Goal: Complete application form: Complete application form

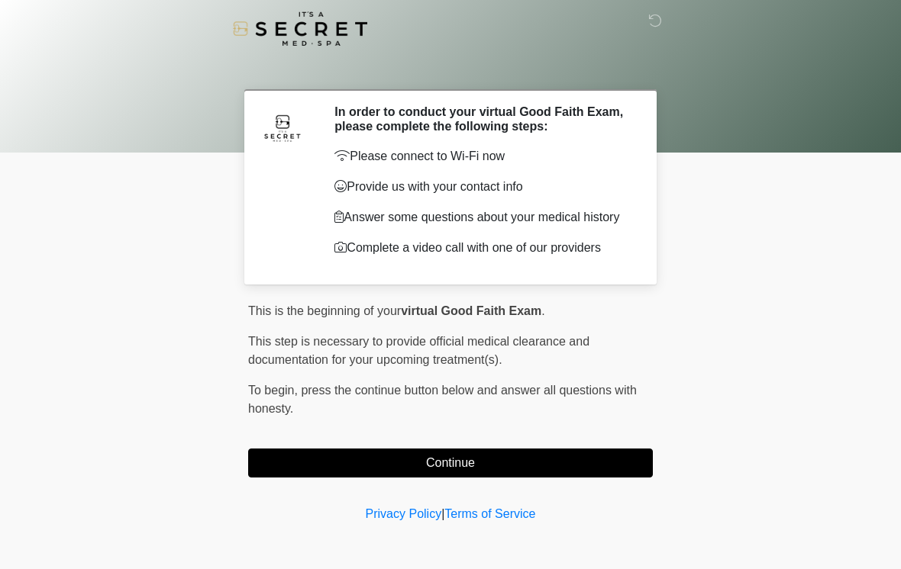
click at [447, 472] on button "Continue" at bounding box center [450, 463] width 405 height 29
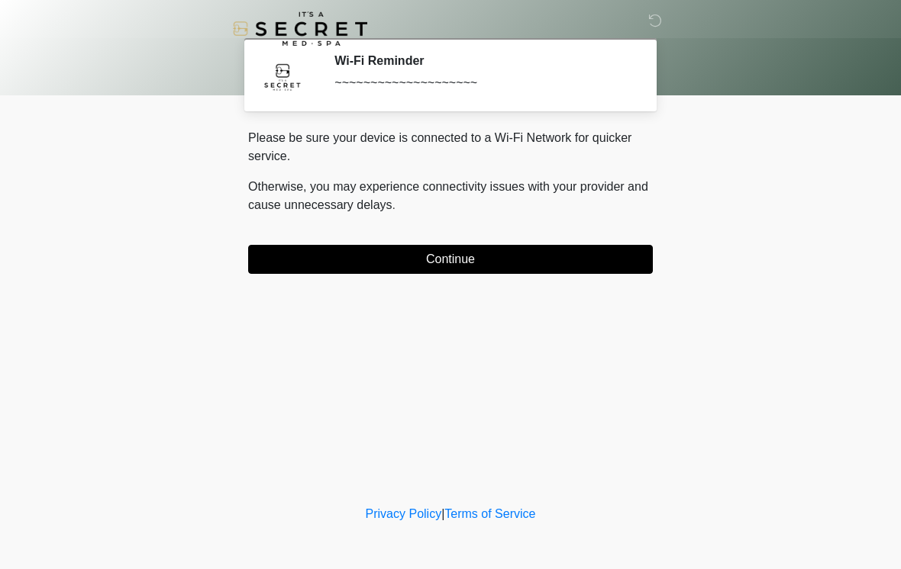
click at [523, 256] on button "Continue" at bounding box center [450, 259] width 405 height 29
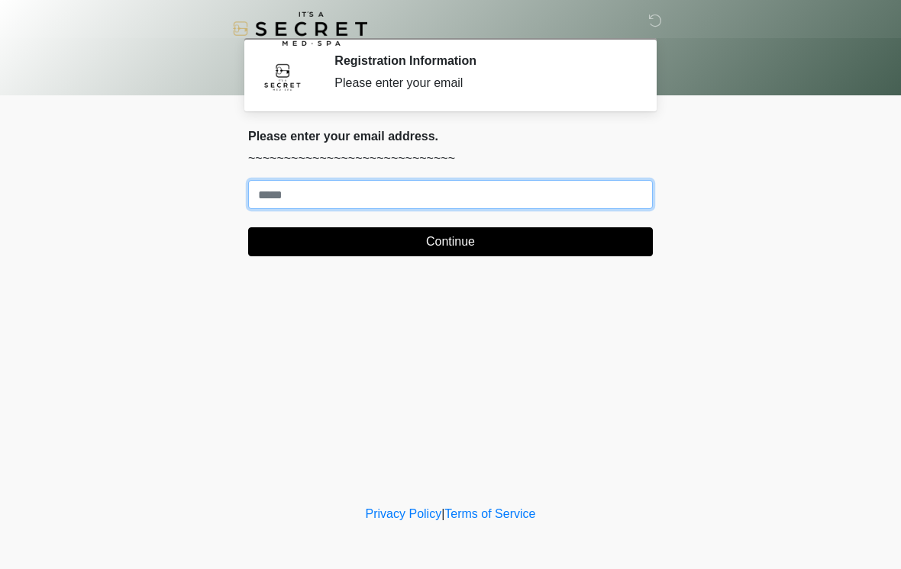
click at [367, 192] on input "Where should we email your treatment plan?" at bounding box center [450, 194] width 405 height 29
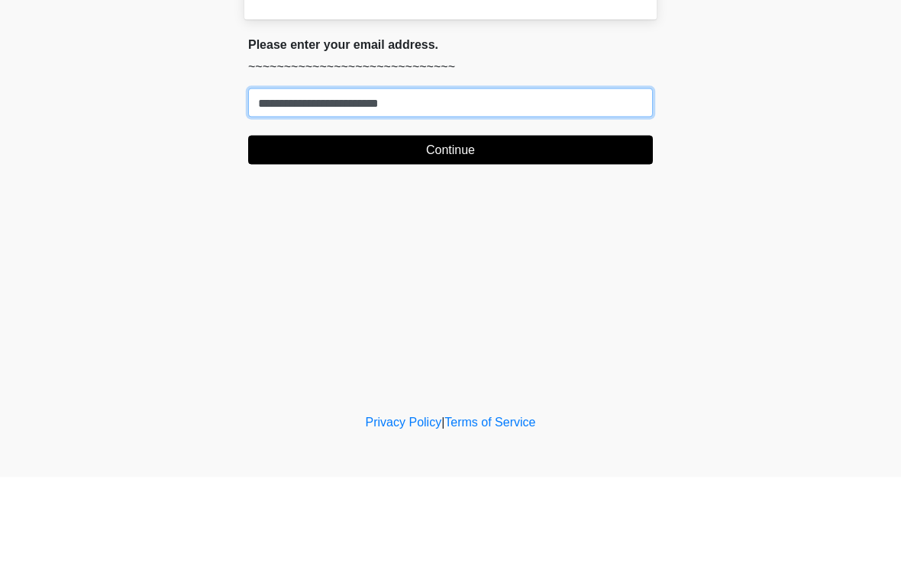
type input "**********"
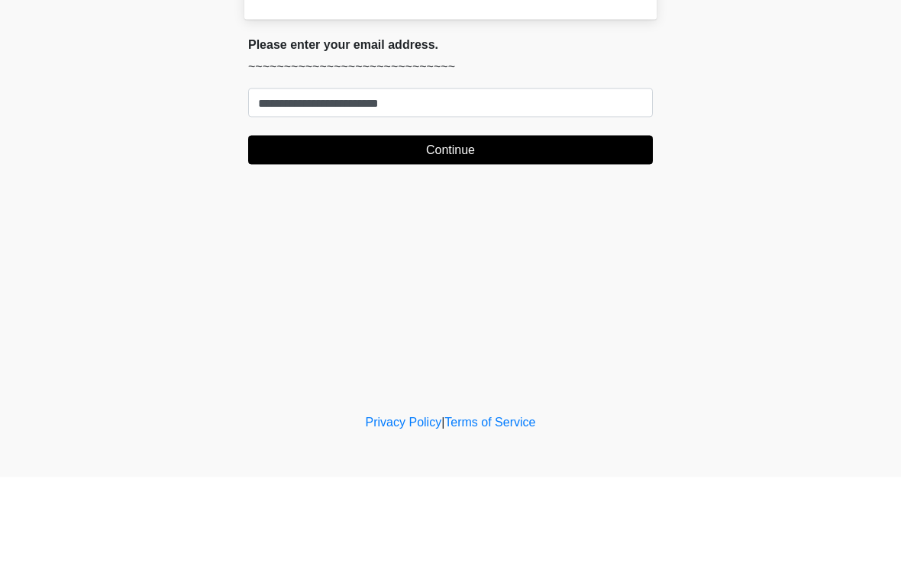
click at [495, 227] on button "Continue" at bounding box center [450, 241] width 405 height 29
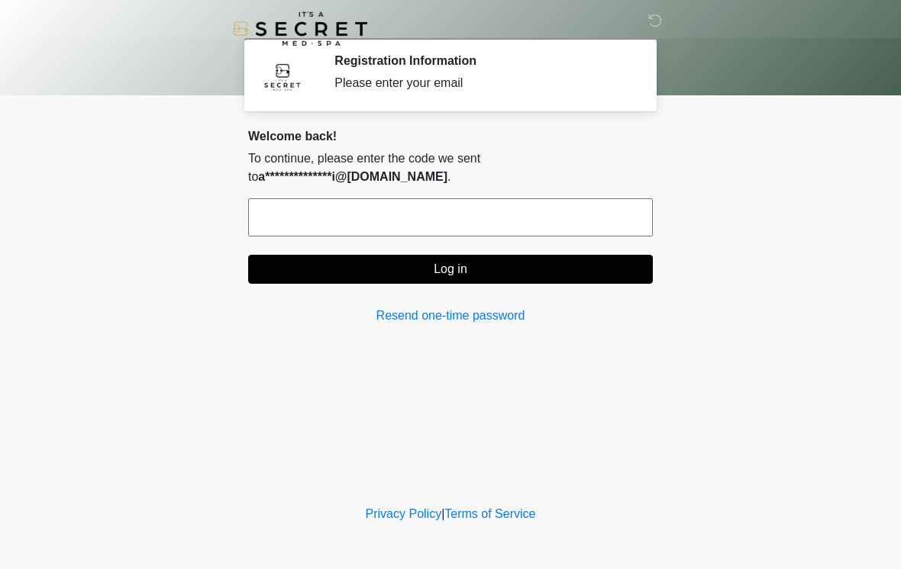
click at [440, 205] on input "text" at bounding box center [450, 217] width 405 height 38
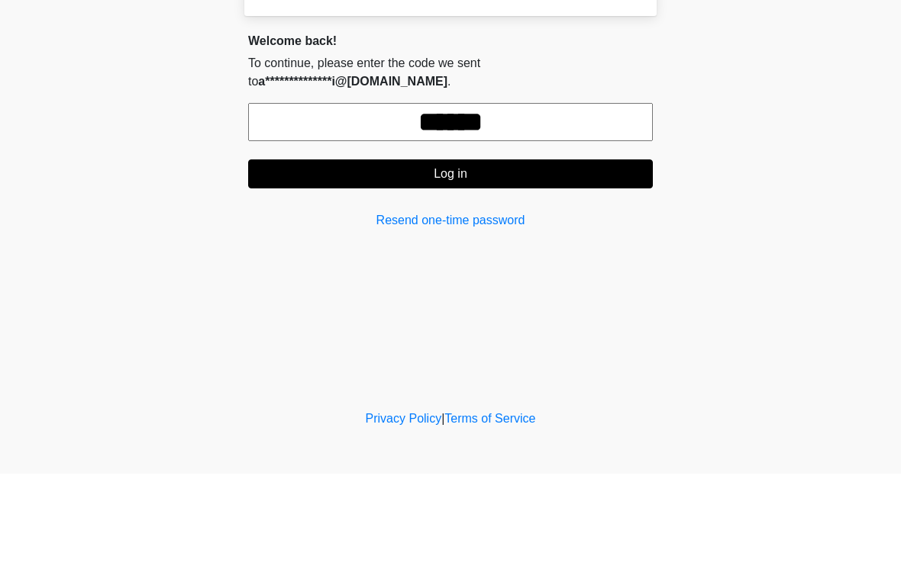
type input "******"
click at [497, 255] on button "Log in" at bounding box center [450, 269] width 405 height 29
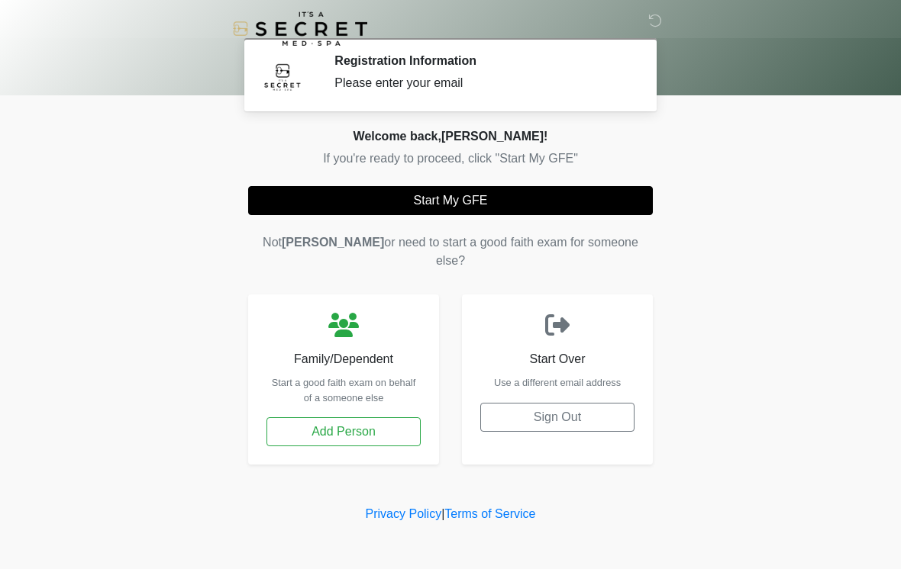
click at [478, 202] on button "Start My GFE" at bounding box center [450, 200] width 405 height 29
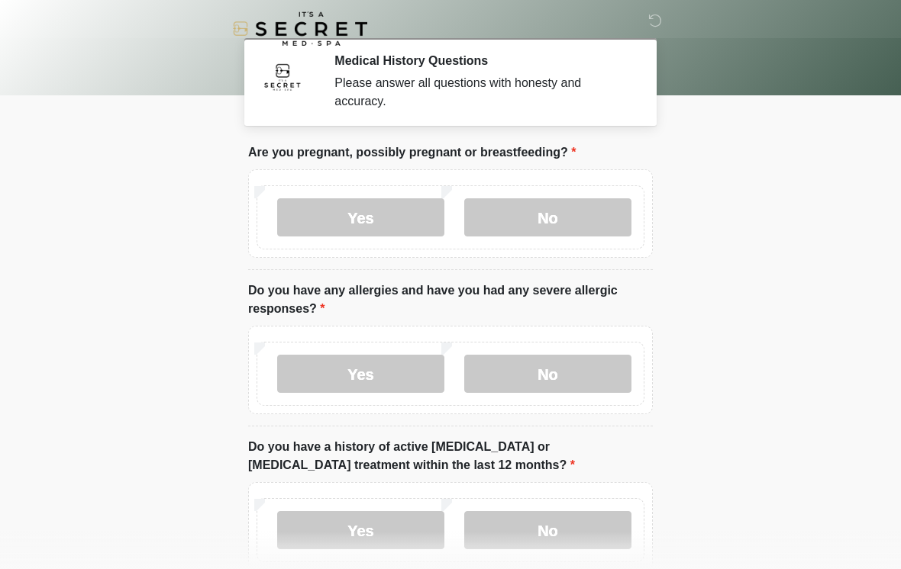
click at [593, 208] on label "No" at bounding box center [547, 217] width 167 height 38
click at [570, 363] on label "No" at bounding box center [547, 374] width 167 height 38
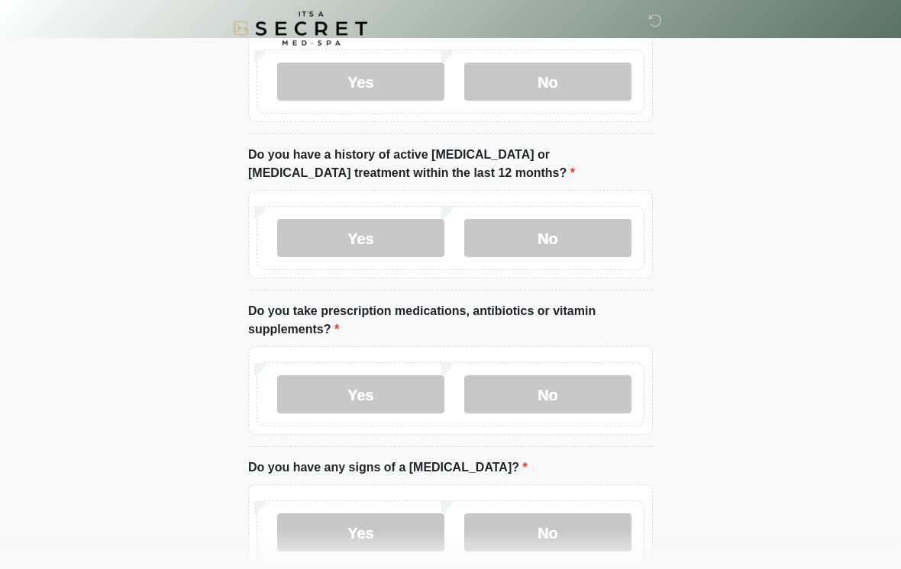
scroll to position [302, 0]
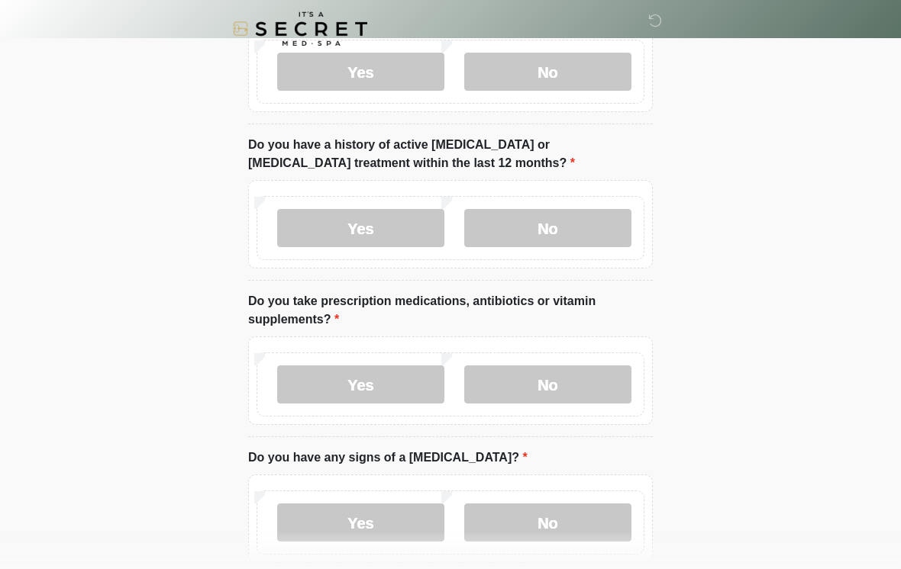
click at [552, 211] on label "No" at bounding box center [547, 228] width 167 height 38
click at [567, 379] on label "No" at bounding box center [547, 385] width 167 height 38
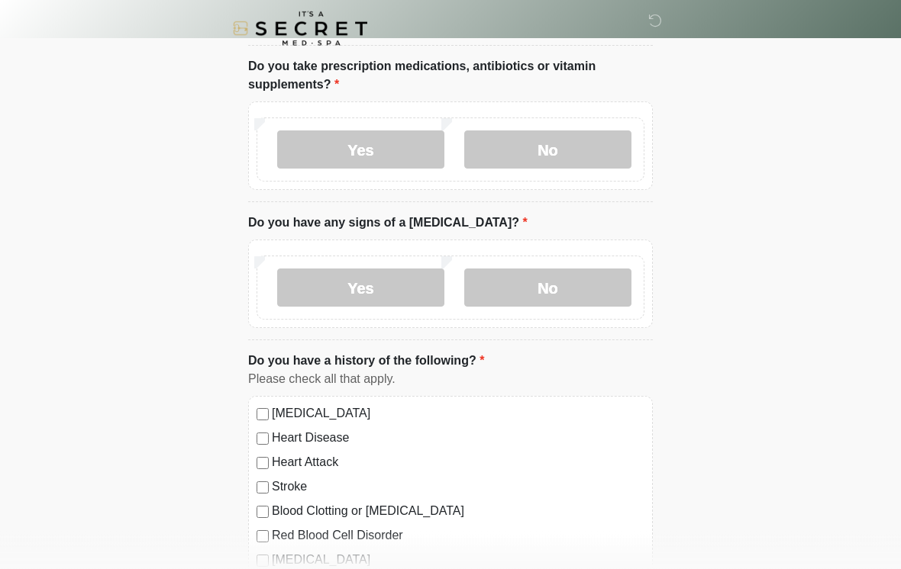
click at [574, 280] on label "No" at bounding box center [547, 288] width 167 height 38
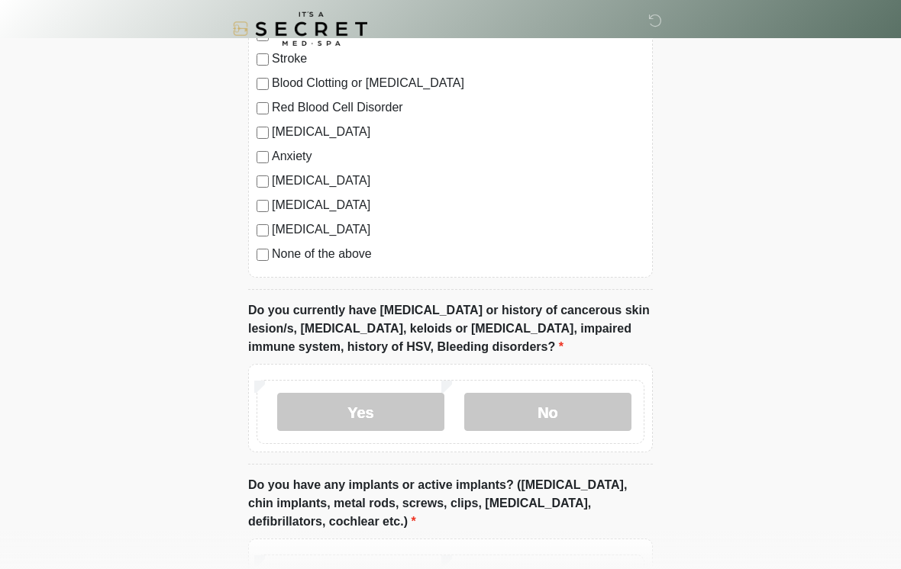
scroll to position [969, 0]
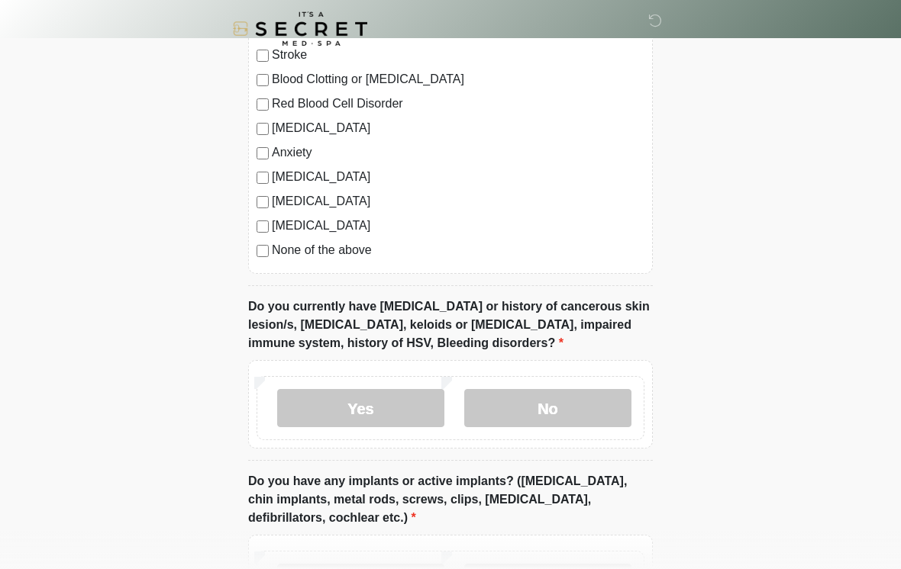
click at [566, 413] on label "No" at bounding box center [547, 408] width 167 height 38
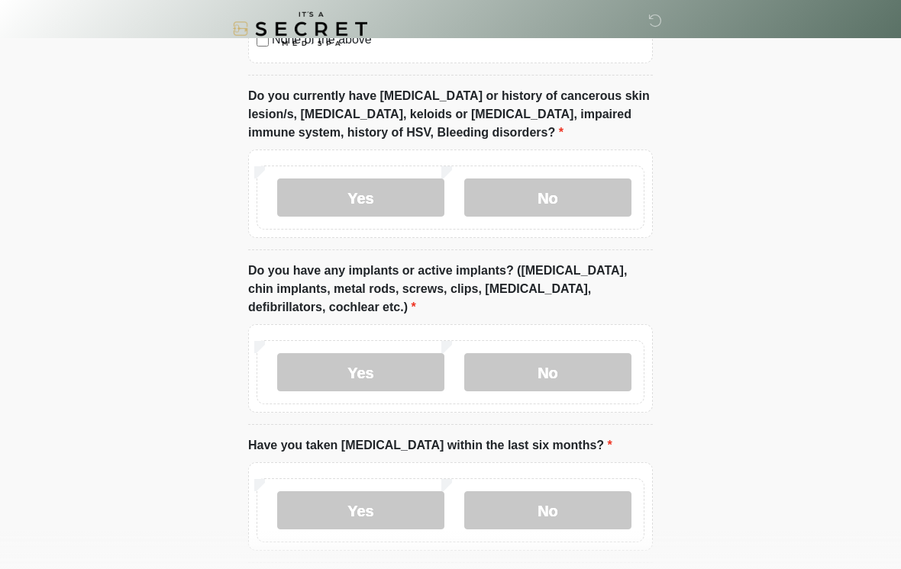
scroll to position [1195, 0]
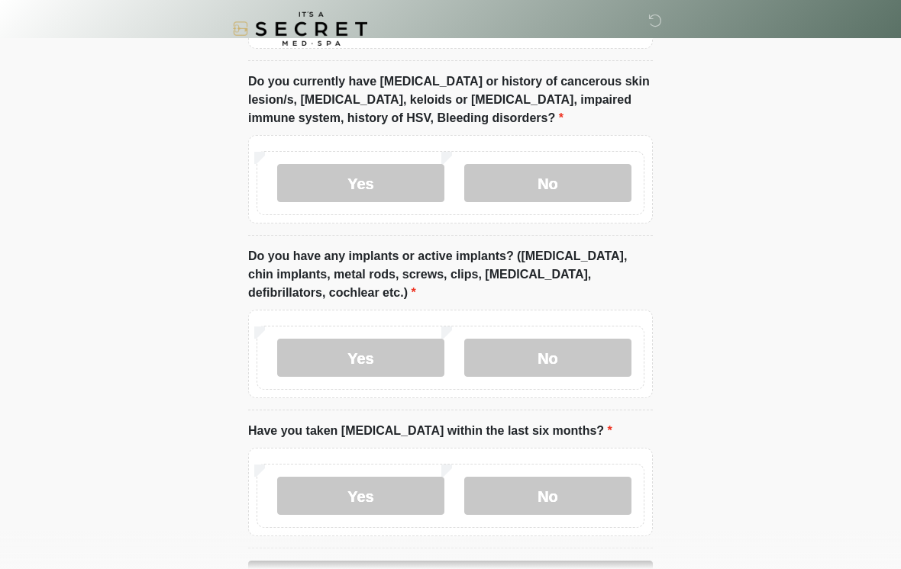
click at [346, 353] on label "Yes" at bounding box center [360, 358] width 167 height 38
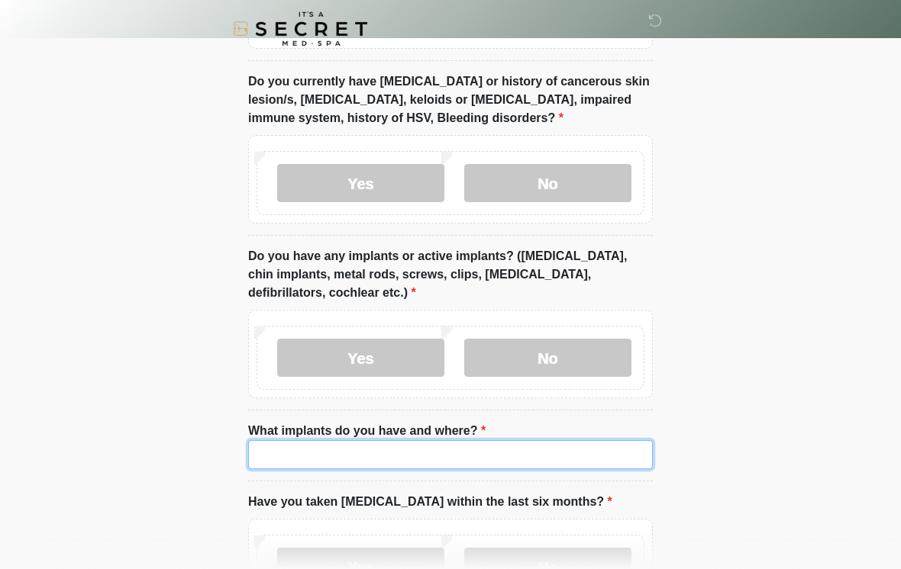
click at [446, 449] on input "What implants do you have and where?" at bounding box center [450, 454] width 405 height 29
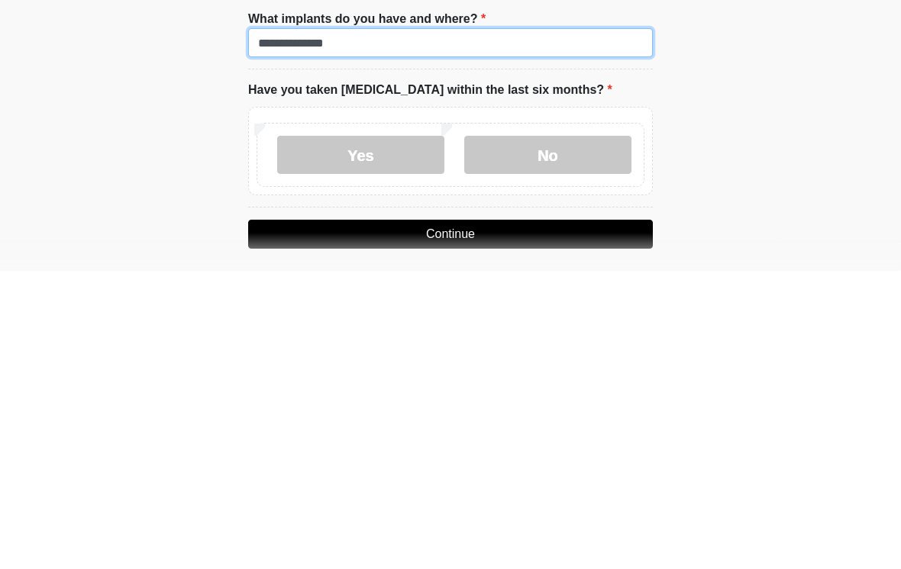
type input "**********"
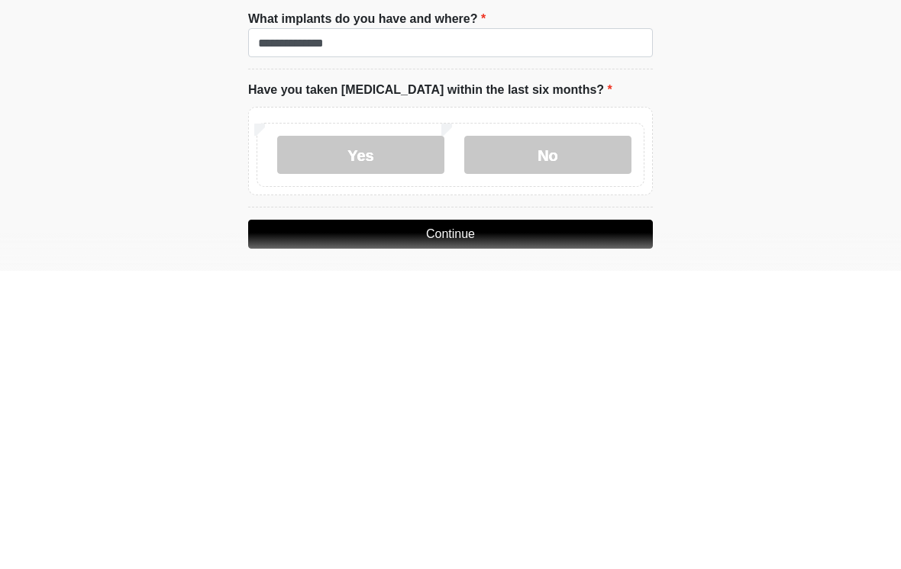
click at [515, 434] on label "No" at bounding box center [547, 453] width 167 height 38
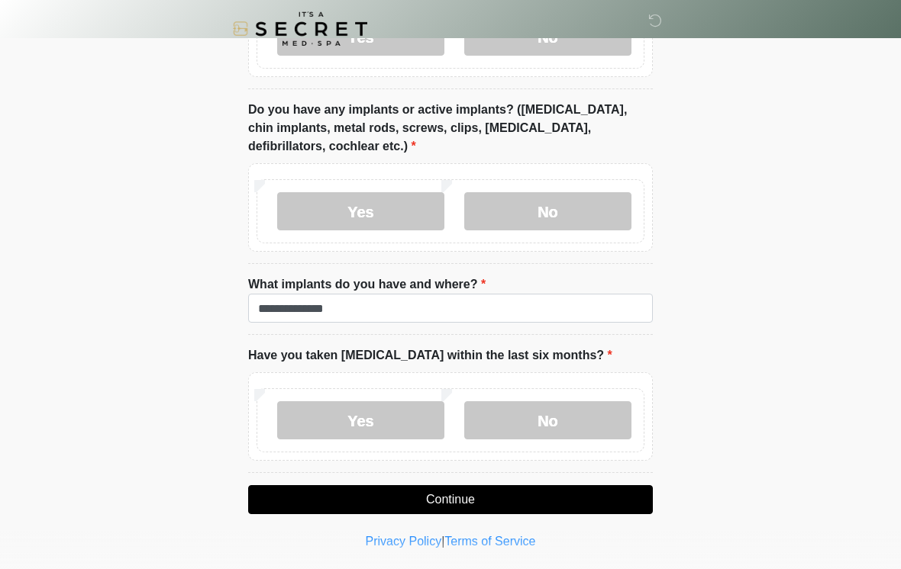
click at [482, 497] on button "Continue" at bounding box center [450, 500] width 405 height 29
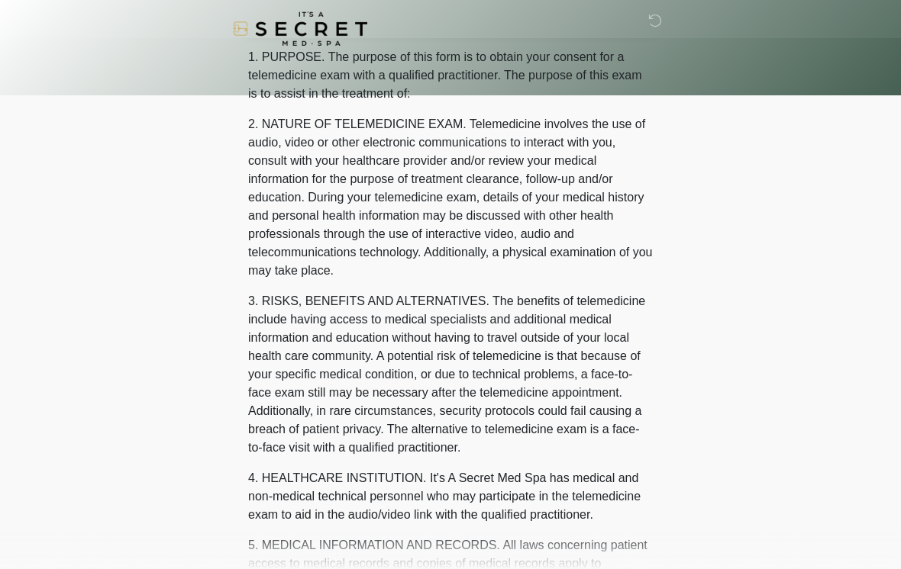
scroll to position [0, 0]
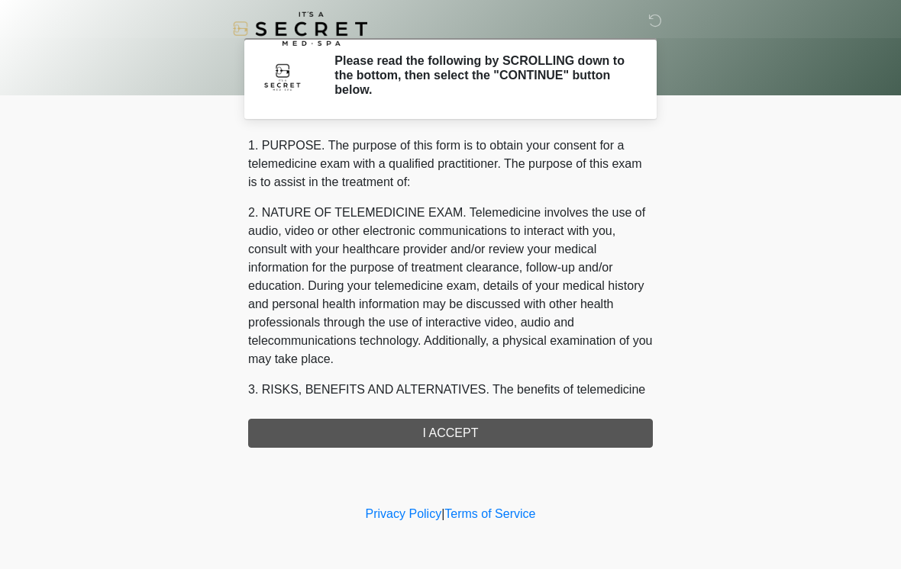
click at [541, 433] on div "1. PURPOSE. The purpose of this form is to obtain your consent for a telemedici…" at bounding box center [450, 292] width 405 height 311
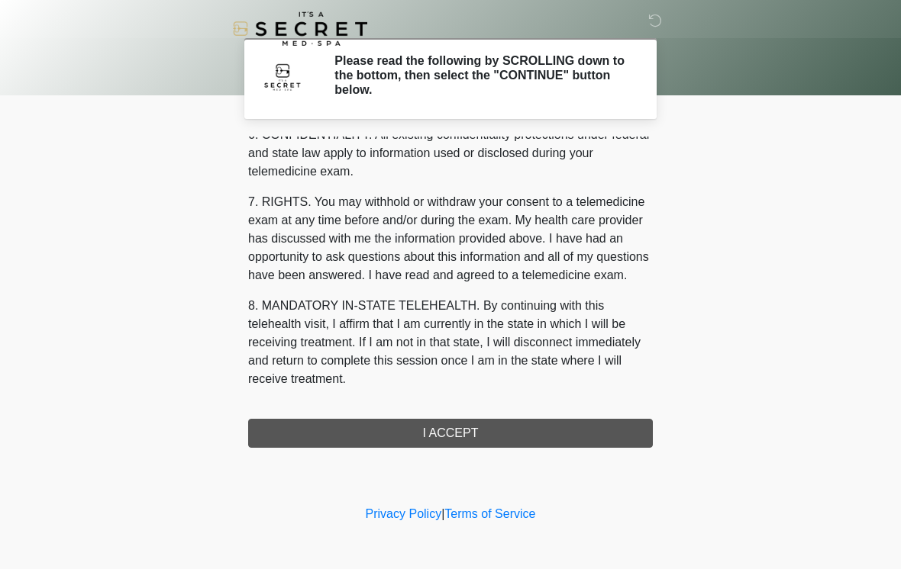
scroll to position [621, 0]
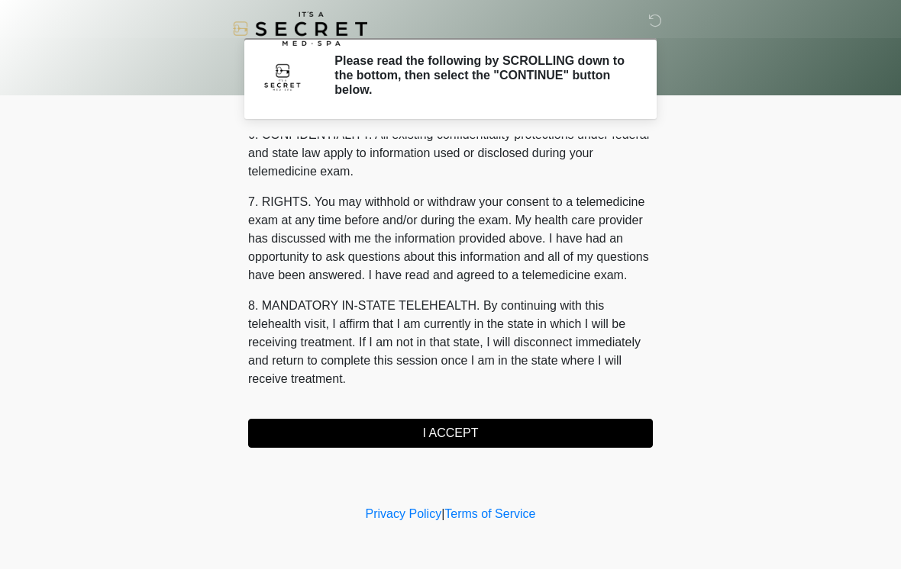
click at [489, 431] on button "I ACCEPT" at bounding box center [450, 433] width 405 height 29
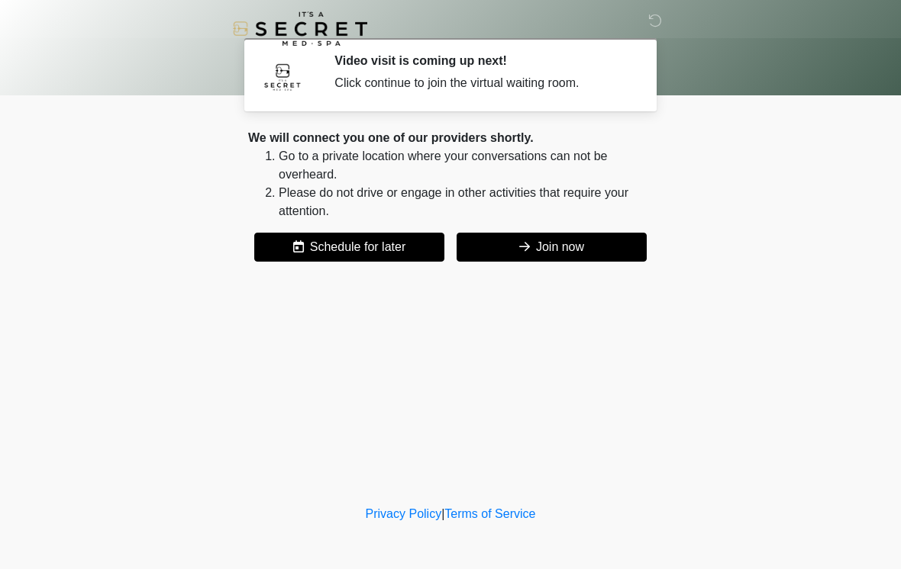
click at [545, 251] on button "Join now" at bounding box center [552, 247] width 190 height 29
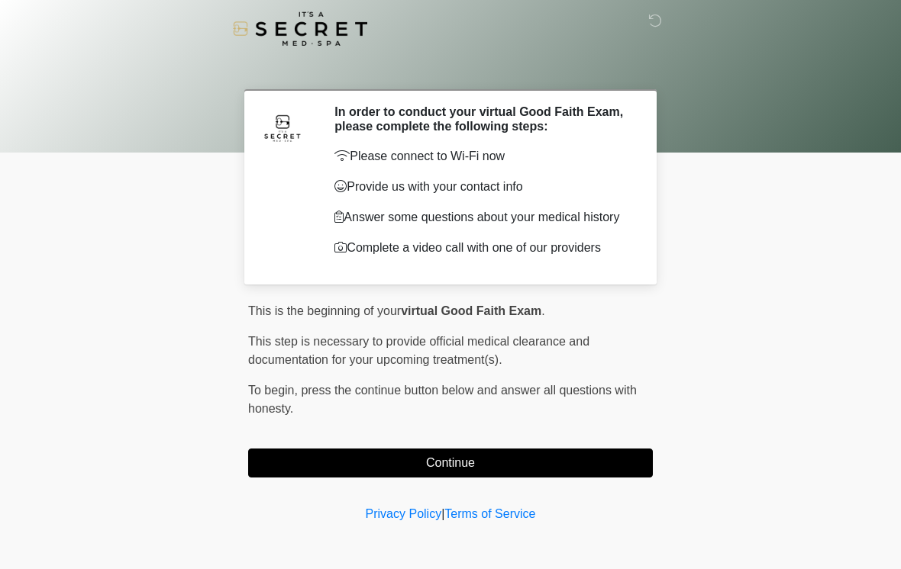
click at [411, 472] on button "Continue" at bounding box center [450, 463] width 405 height 29
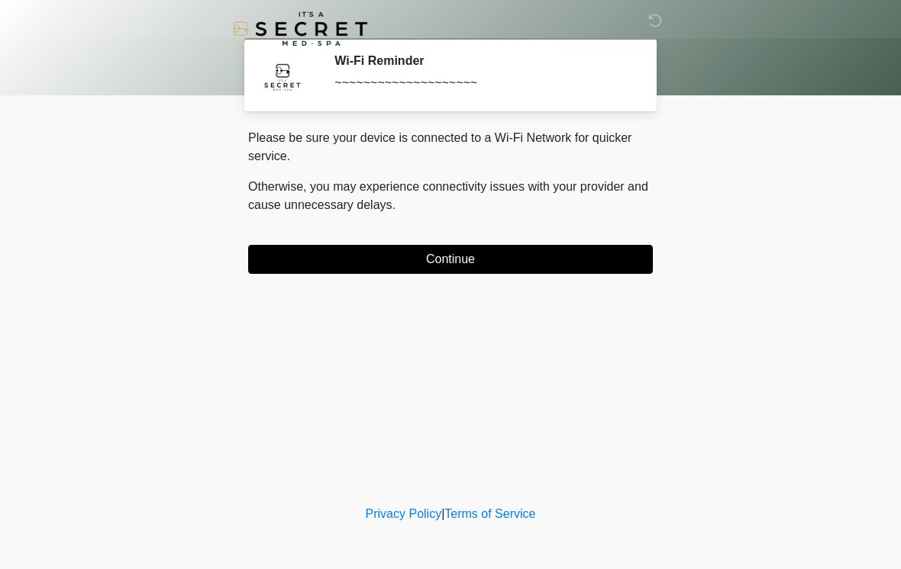
click at [453, 256] on button "Continue" at bounding box center [450, 259] width 405 height 29
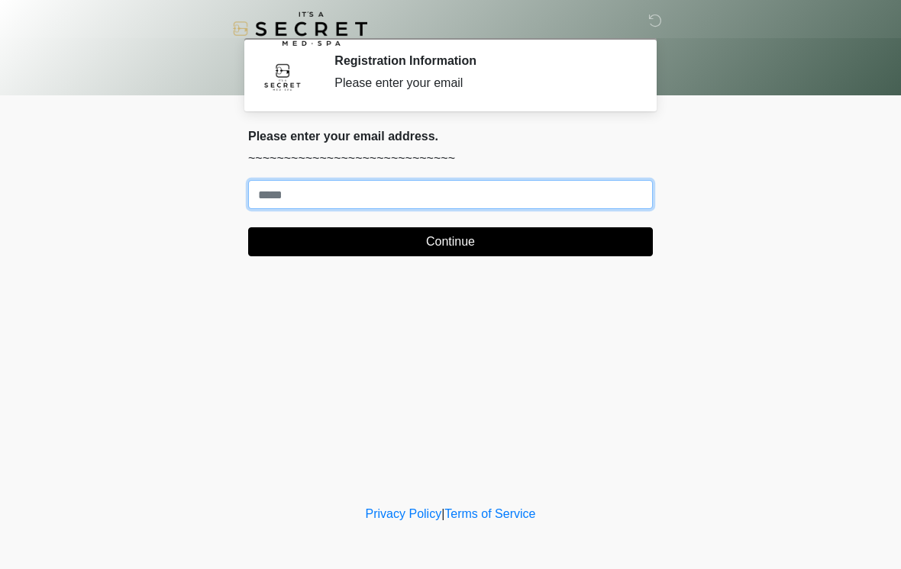
click at [375, 195] on input "Where should we email your treatment plan?" at bounding box center [450, 194] width 405 height 29
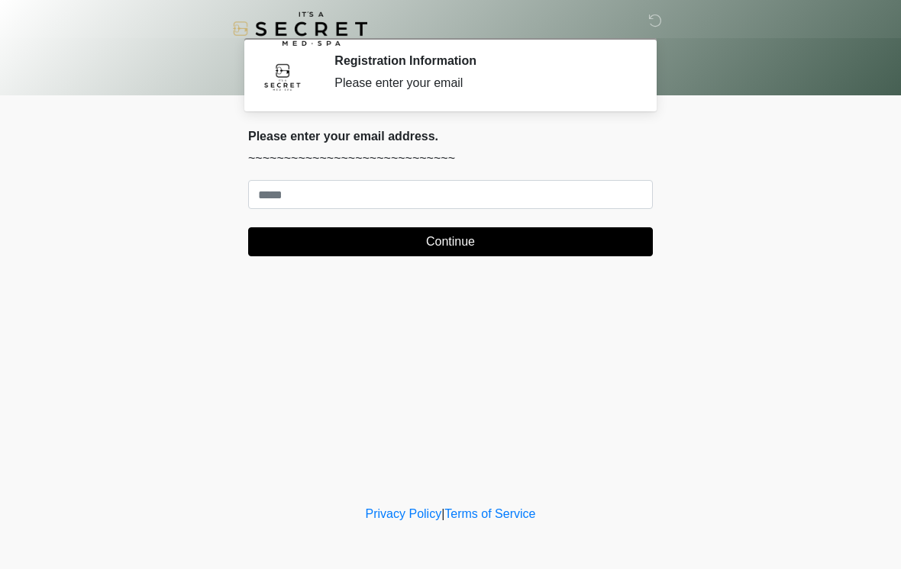
click at [821, 122] on body "‎ ‎ Registration Information Please enter your email Please connect to Wi-Fi no…" at bounding box center [450, 284] width 901 height 569
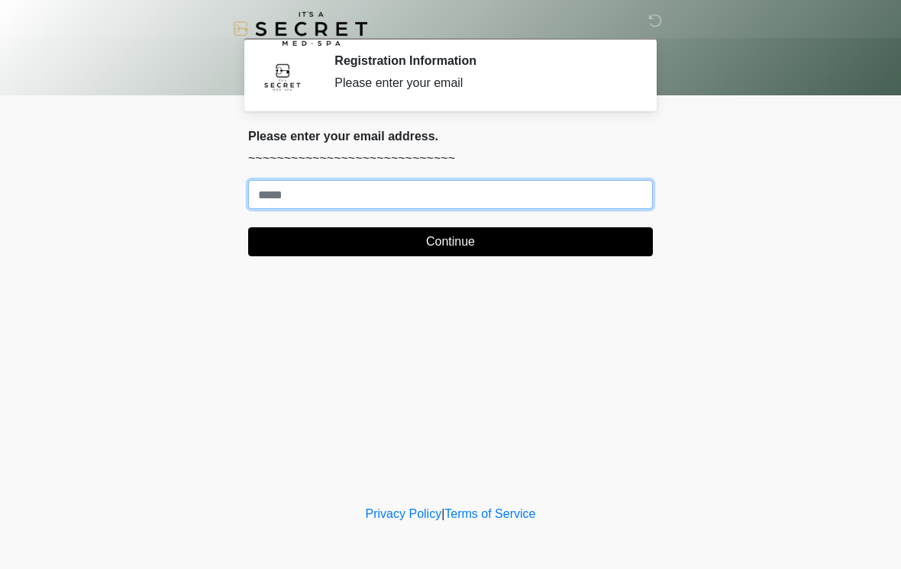
click at [317, 194] on input "Where should we email your treatment plan?" at bounding box center [450, 194] width 405 height 29
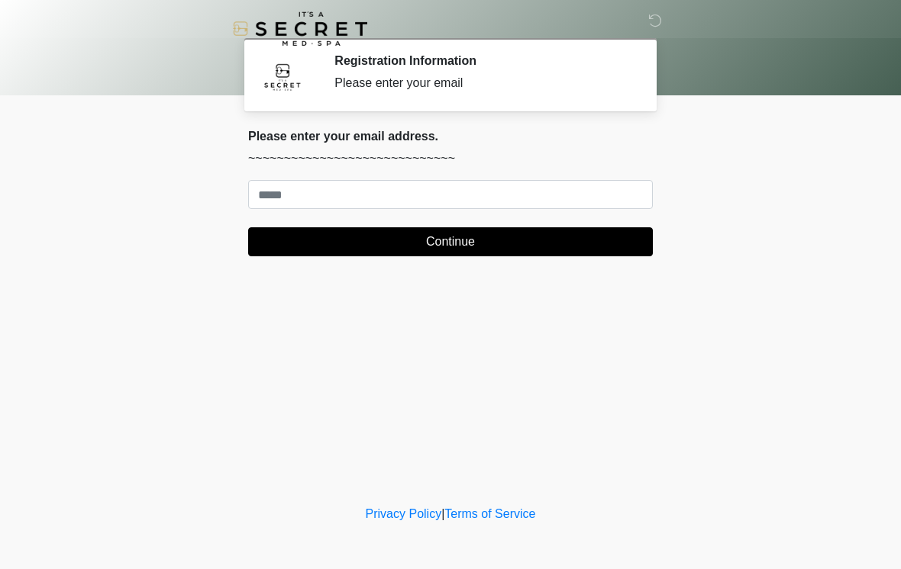
click at [812, 172] on body "‎ ‎ Registration Information Please enter your email Please connect to Wi-Fi no…" at bounding box center [450, 284] width 901 height 569
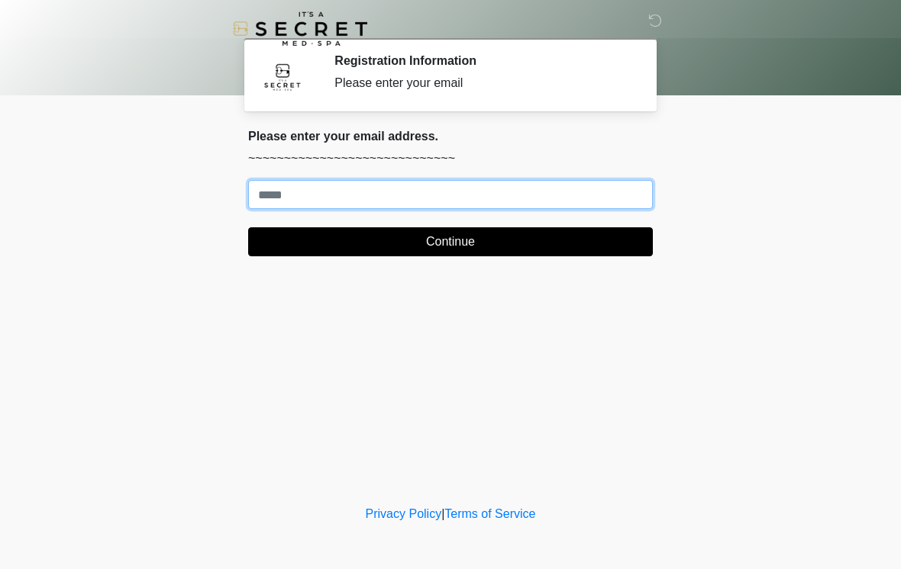
click at [560, 199] on input "Where should we email your treatment plan?" at bounding box center [450, 194] width 405 height 29
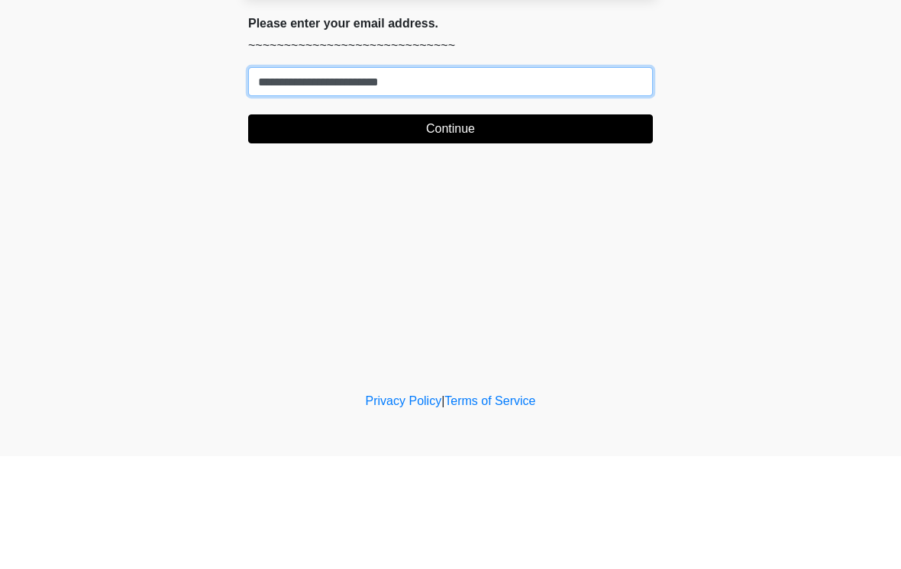
type input "**********"
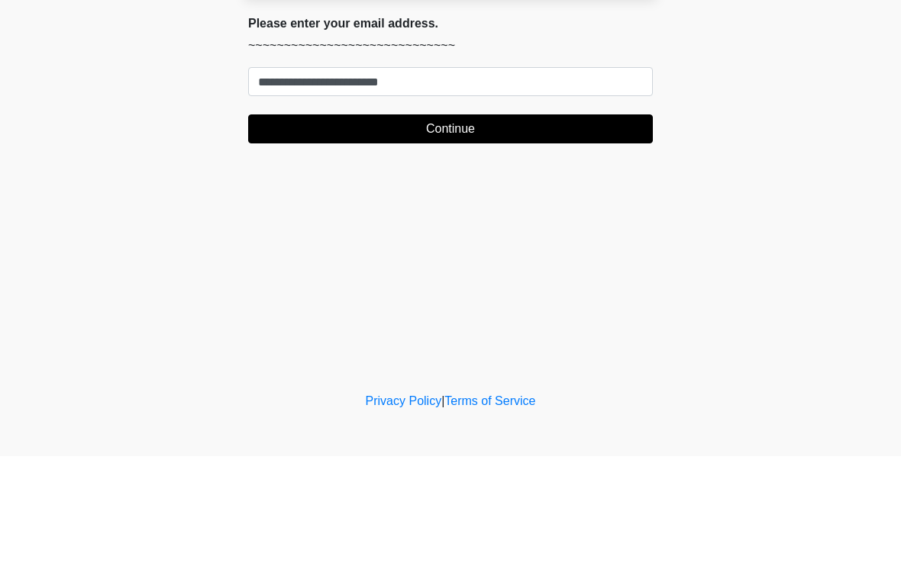
click at [560, 227] on button "Continue" at bounding box center [450, 241] width 405 height 29
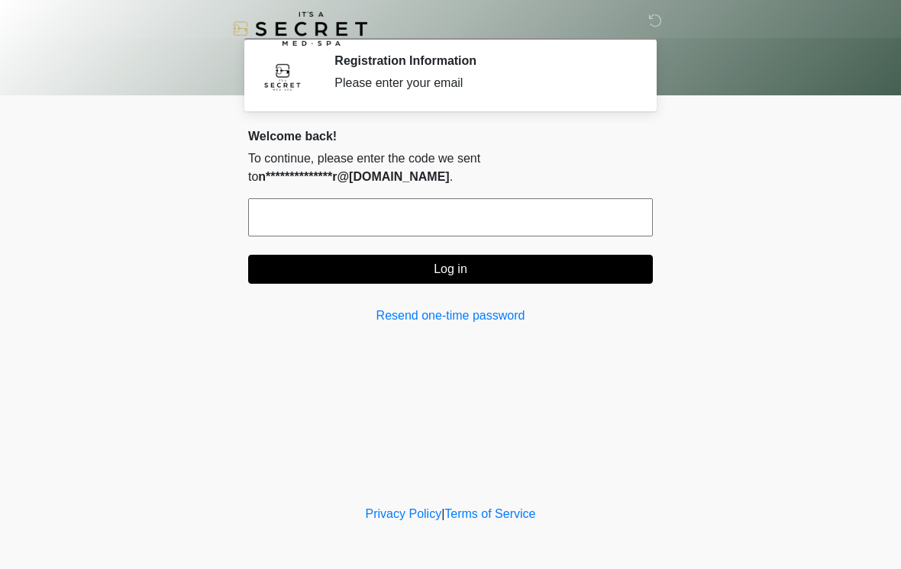
click at [524, 207] on input "text" at bounding box center [450, 217] width 405 height 38
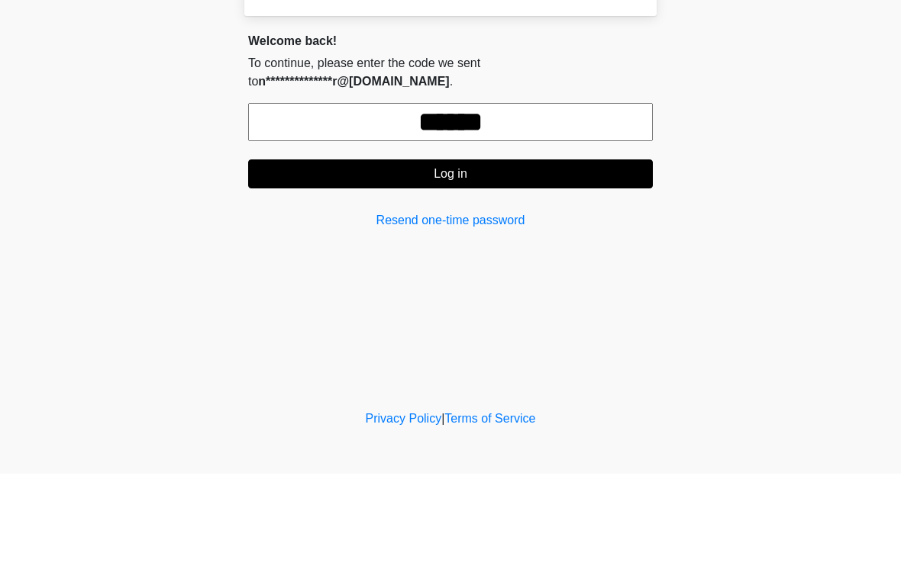
type input "******"
click at [563, 255] on button "Log in" at bounding box center [450, 269] width 405 height 29
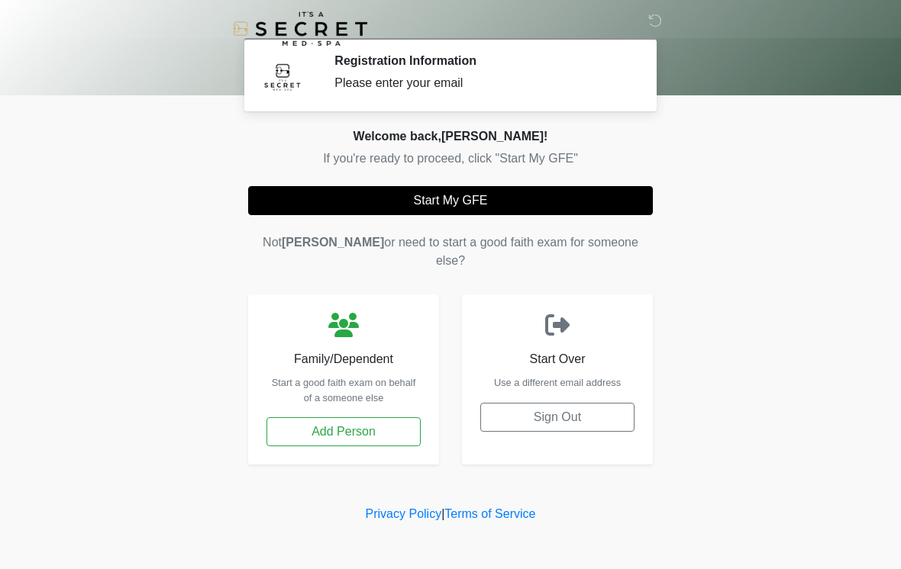
click at [523, 193] on button "Start My GFE" at bounding box center [450, 200] width 405 height 29
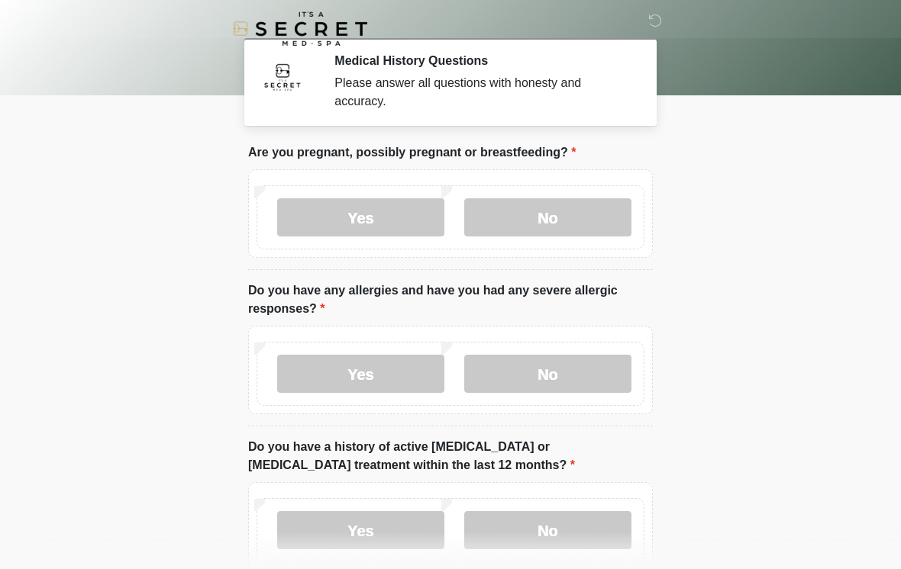
click at [584, 202] on label "No" at bounding box center [547, 217] width 167 height 38
click at [411, 360] on label "Yes" at bounding box center [360, 374] width 167 height 38
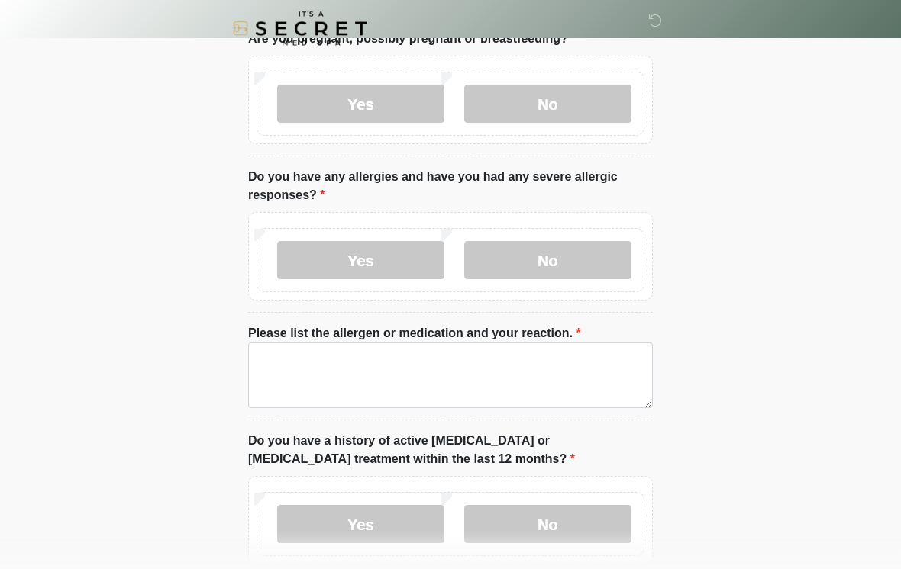
scroll to position [118, 0]
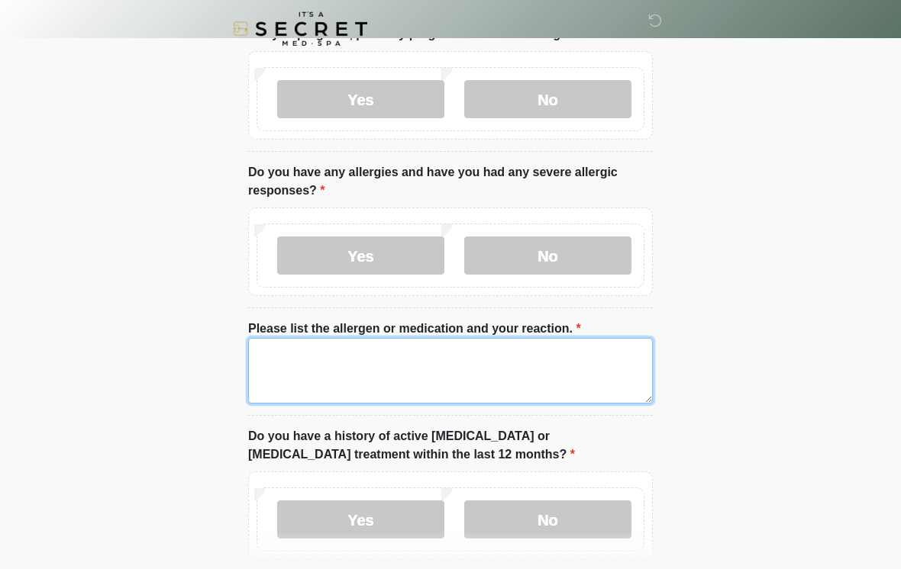
click at [553, 374] on textarea "Please list the allergen or medication and your reaction." at bounding box center [450, 371] width 405 height 66
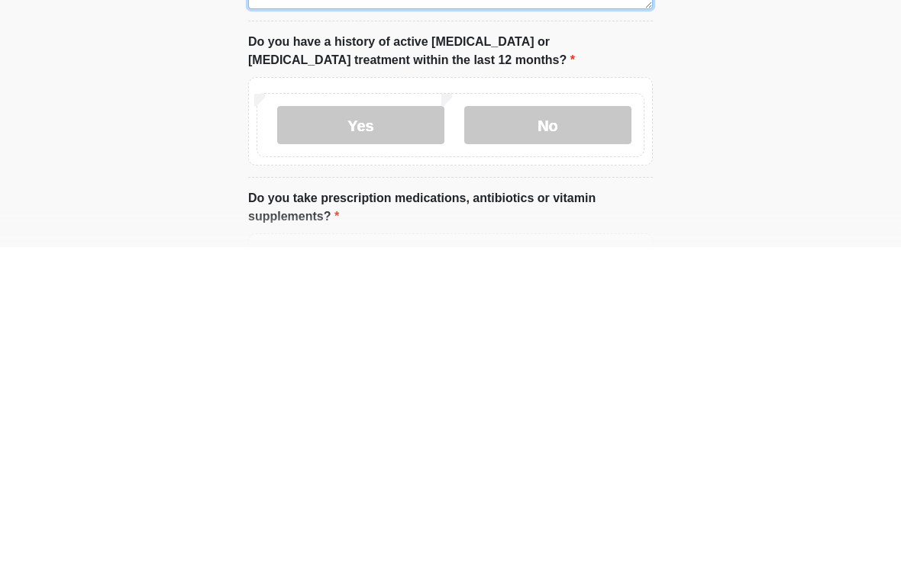
type textarea "**********"
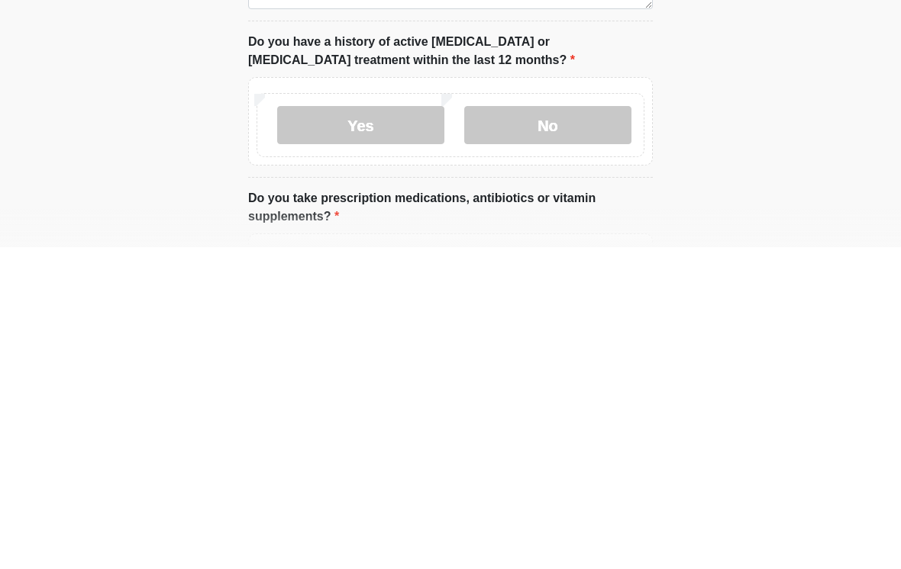
click at [581, 428] on label "No" at bounding box center [547, 447] width 167 height 38
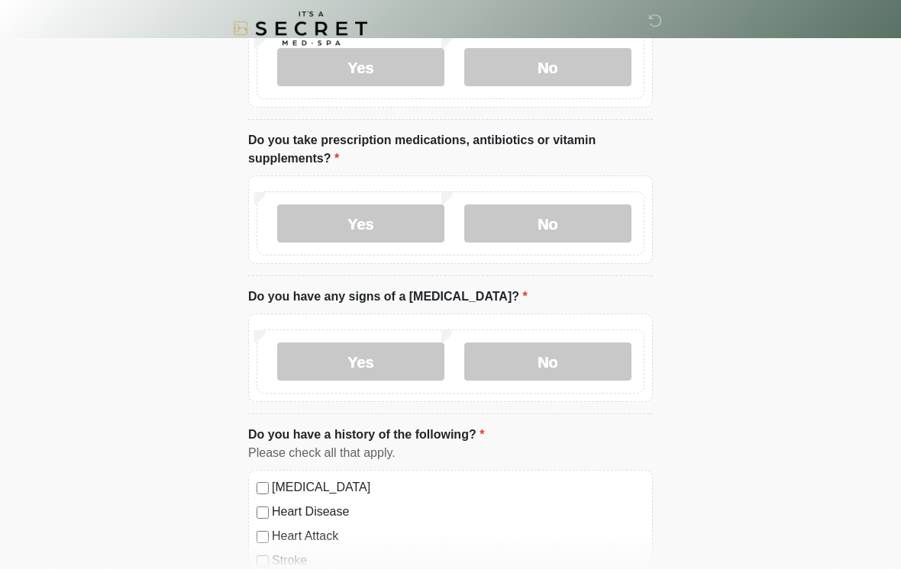
scroll to position [626, 0]
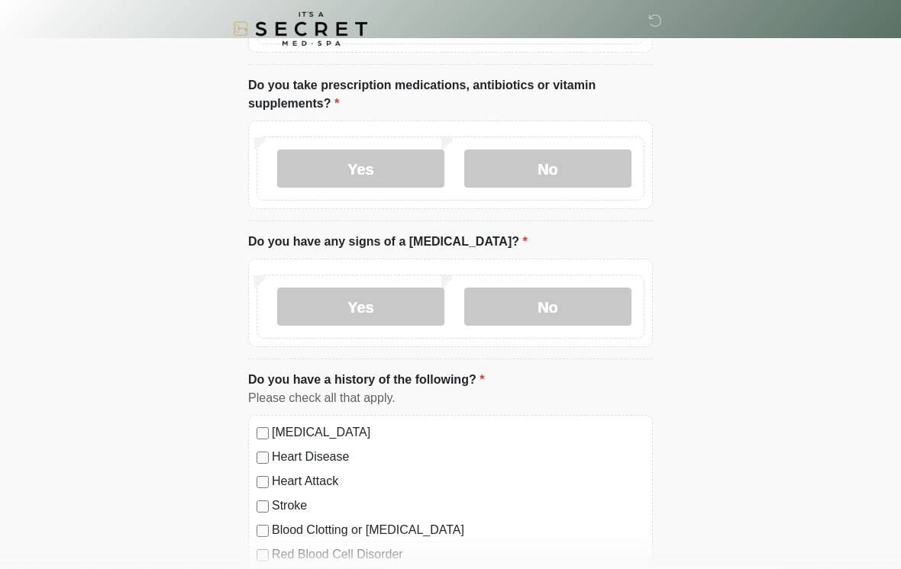
click at [381, 180] on label "Yes" at bounding box center [360, 169] width 167 height 38
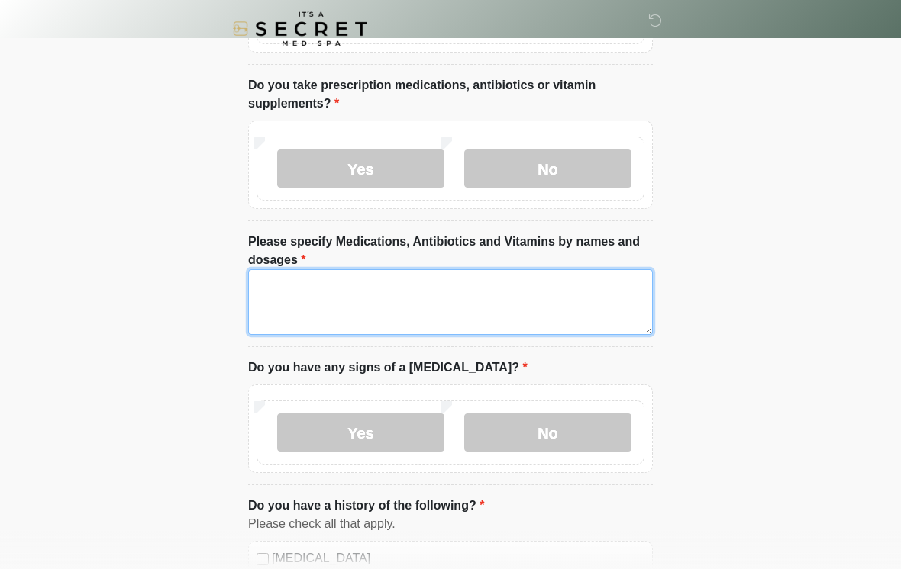
click at [465, 303] on textarea "Please specify Medications, Antibiotics and Vitamins by names and dosages" at bounding box center [450, 302] width 405 height 66
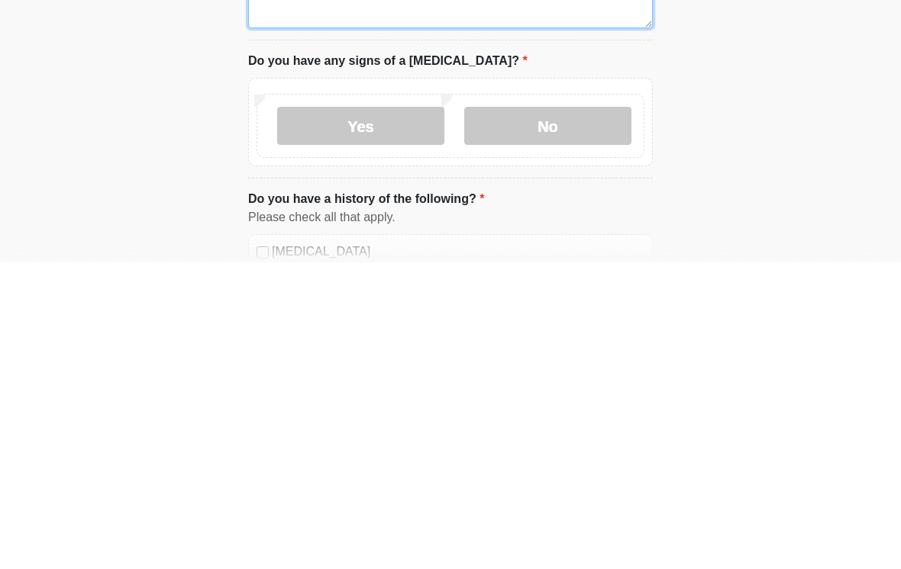
type textarea "**********"
click at [566, 414] on label "No" at bounding box center [547, 433] width 167 height 38
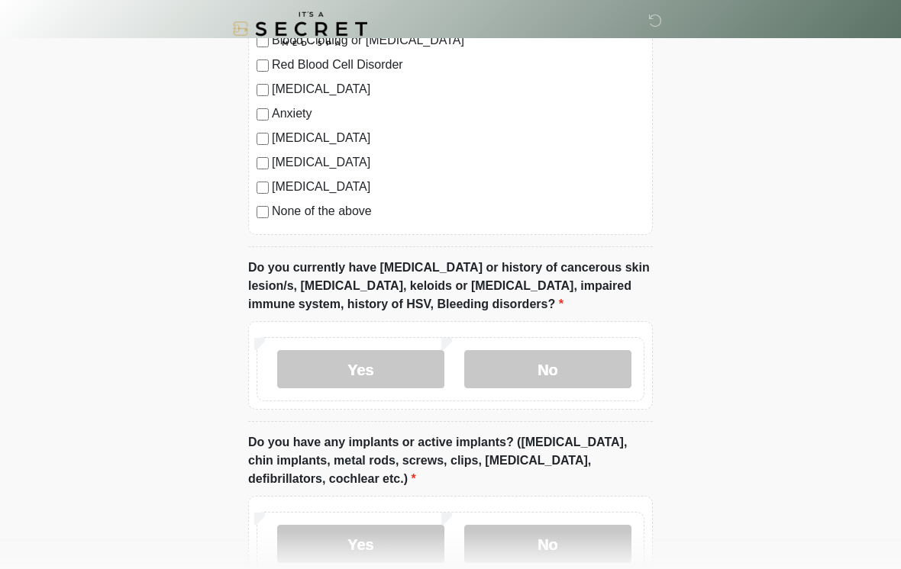
scroll to position [1241, 0]
click at [588, 373] on label "No" at bounding box center [547, 370] width 167 height 38
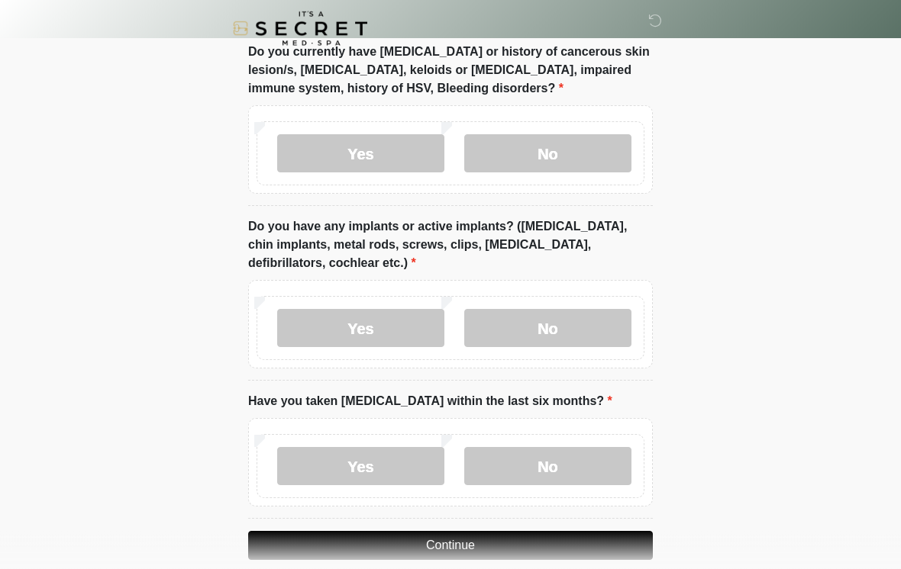
click at [588, 319] on label "No" at bounding box center [547, 329] width 167 height 38
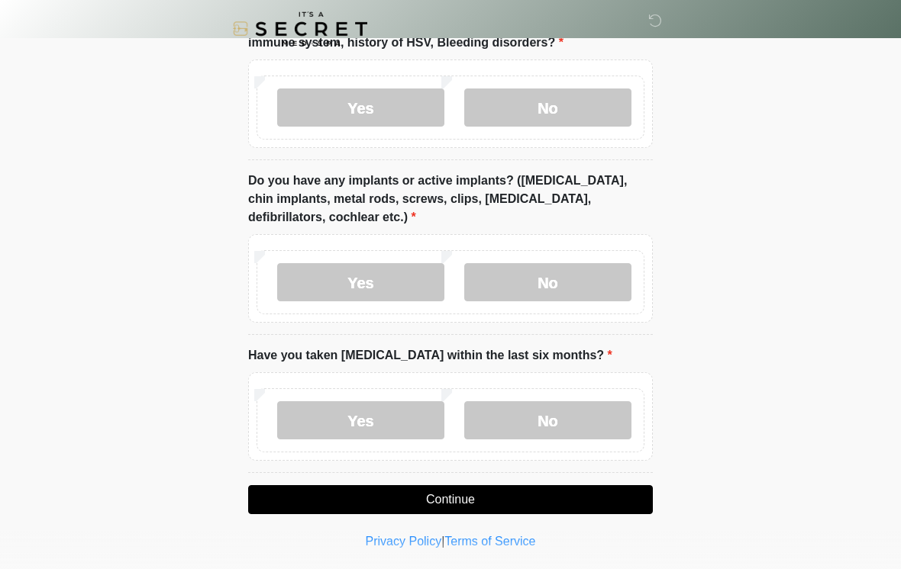
click at [595, 429] on label "No" at bounding box center [547, 421] width 167 height 38
click at [604, 493] on button "Continue" at bounding box center [450, 500] width 405 height 29
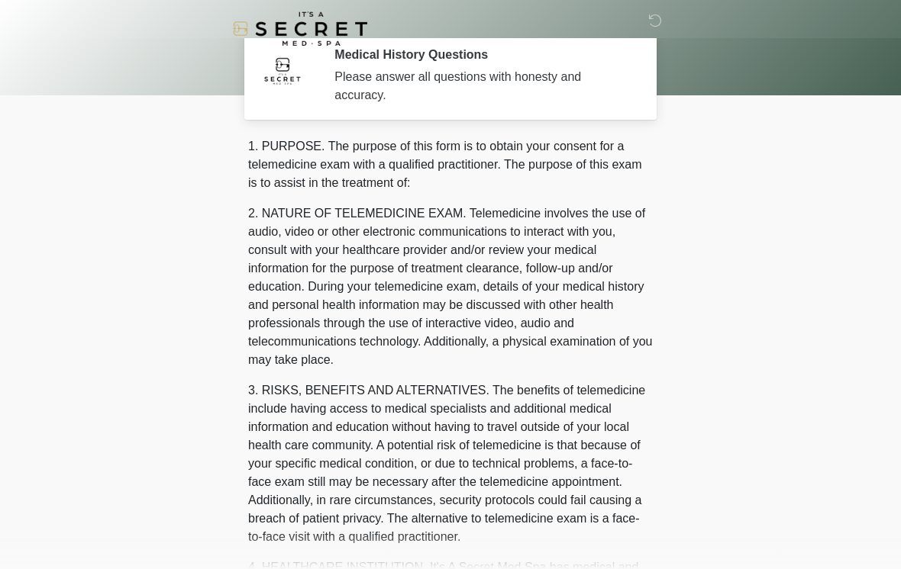
scroll to position [0, 0]
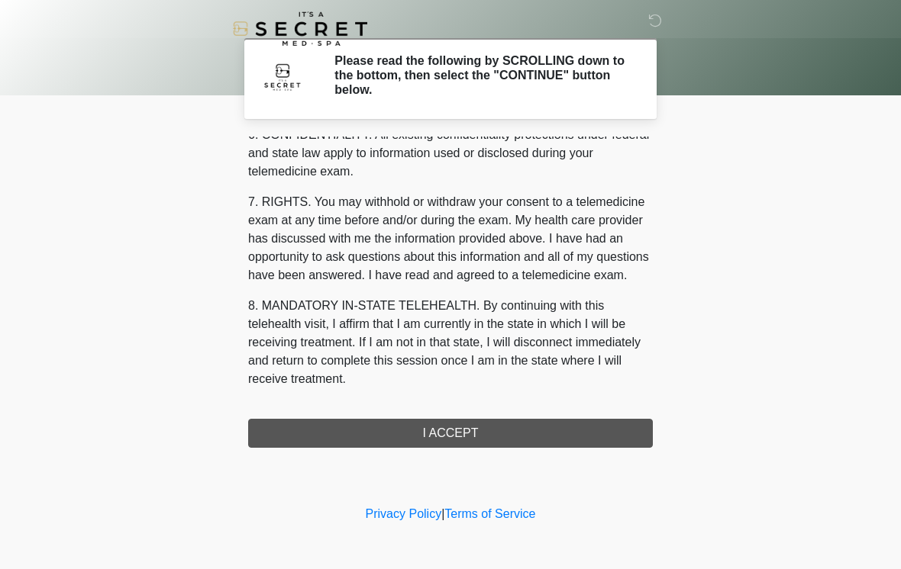
click at [537, 437] on button "I ACCEPT" at bounding box center [450, 433] width 405 height 29
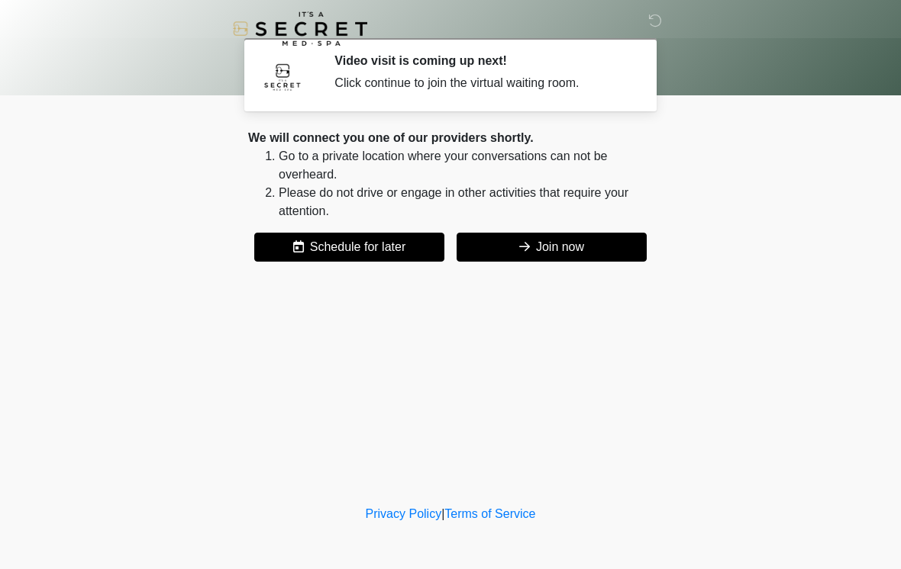
click at [588, 259] on button "Join now" at bounding box center [552, 247] width 190 height 29
